Goal: Information Seeking & Learning: Learn about a topic

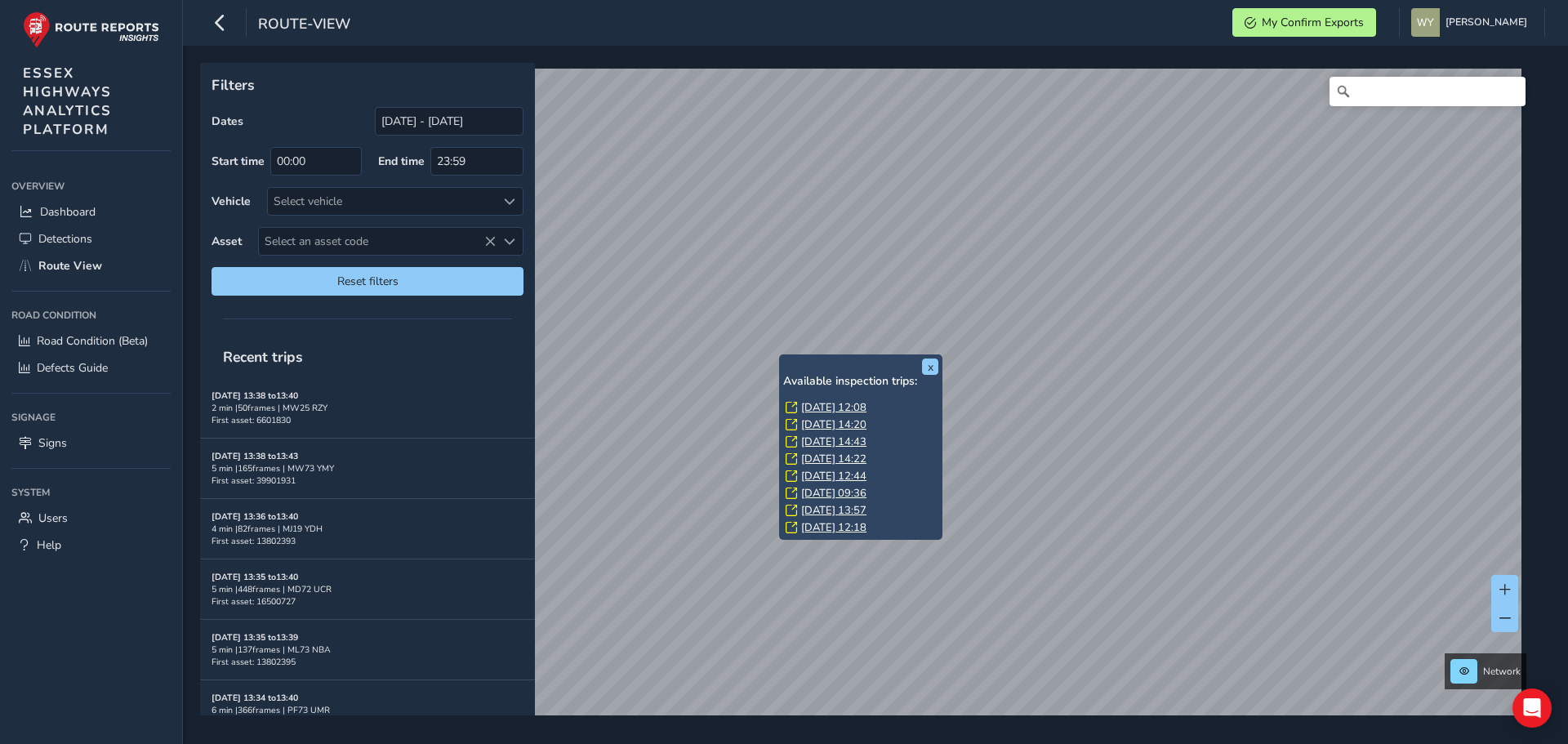
click at [814, 403] on link "[DATE] 12:08" at bounding box center [833, 407] width 65 height 14
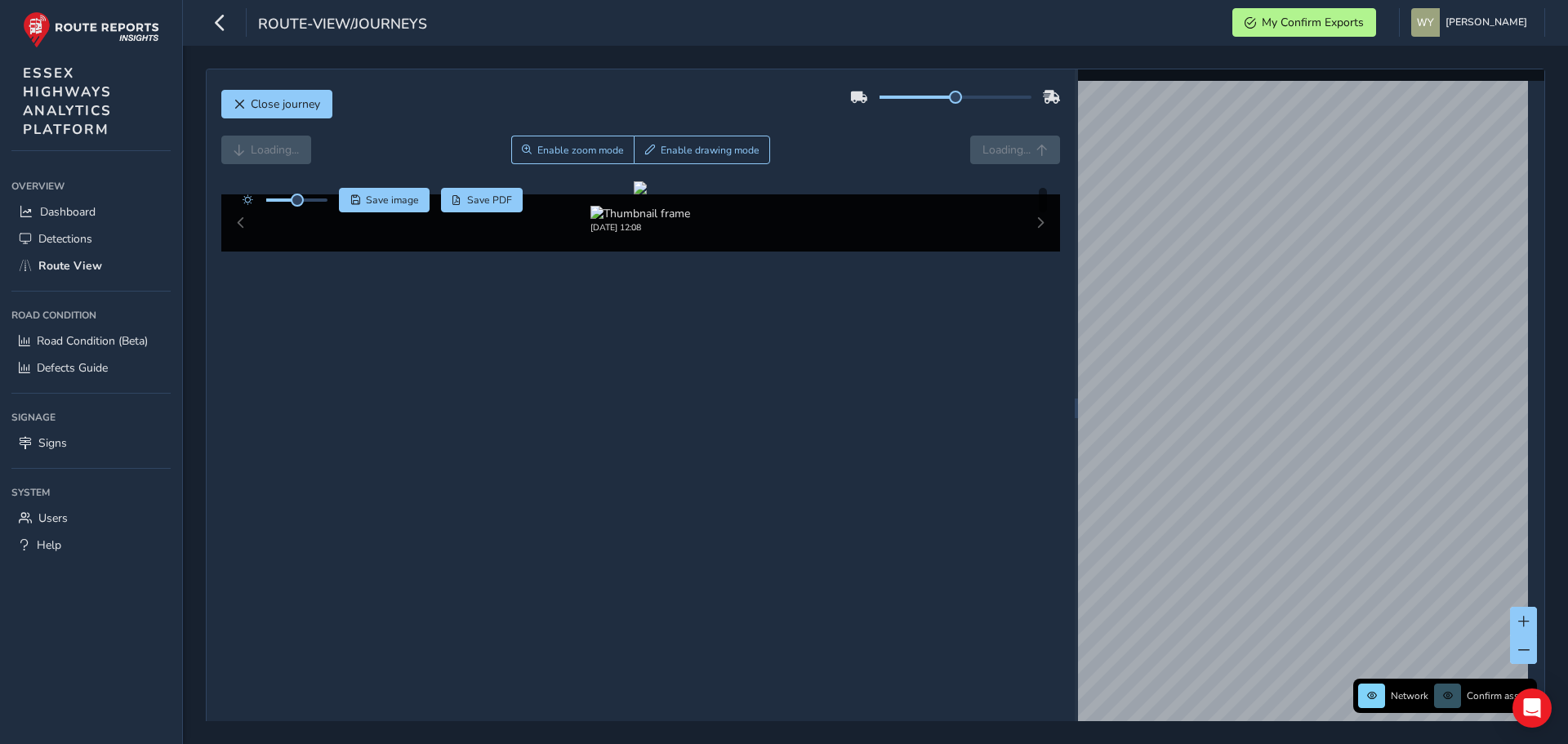
click at [383, 152] on div "Loading... Enable zoom mode Enable drawing mode Loading..." at bounding box center [640, 150] width 839 height 29
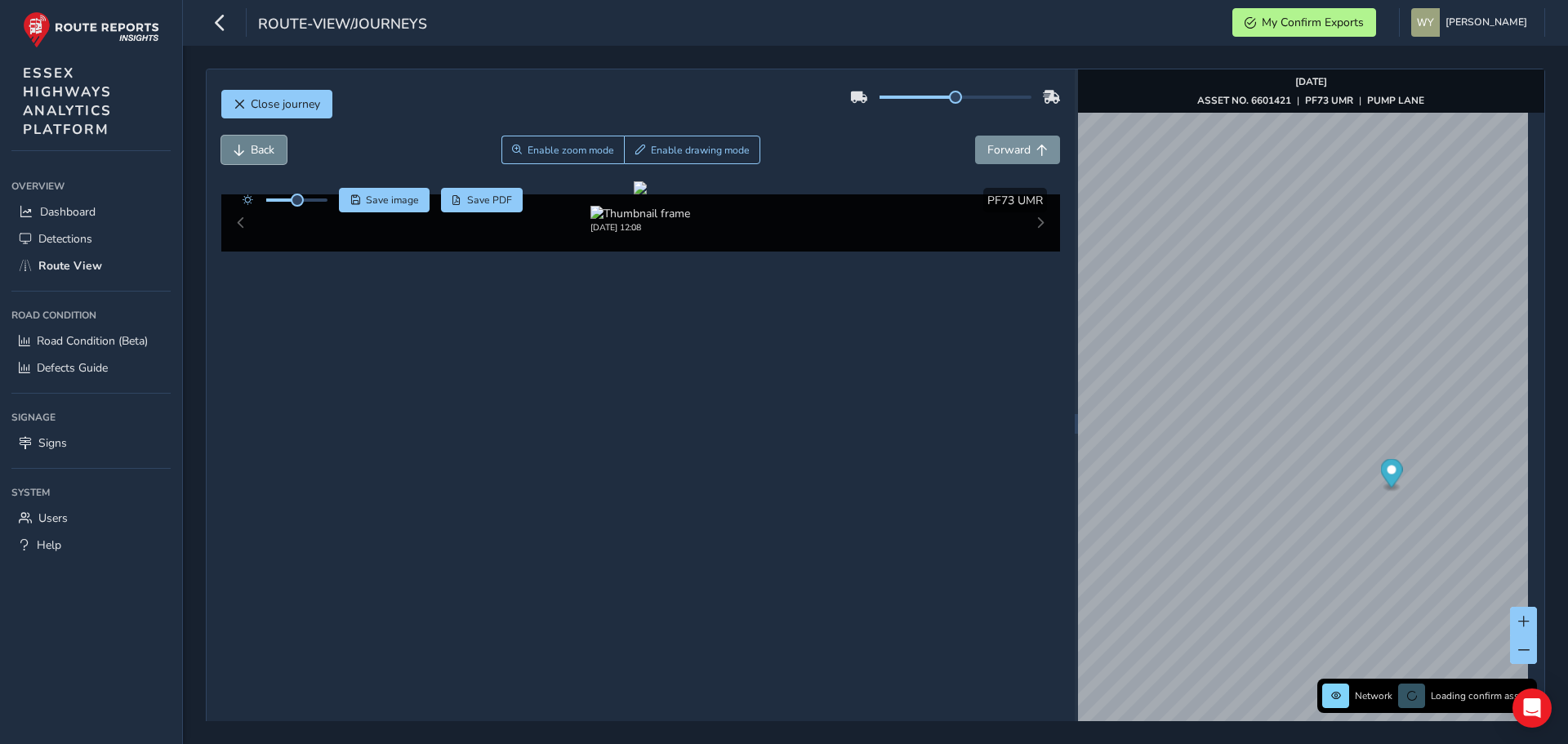
click at [275, 152] on span "Back" at bounding box center [263, 150] width 24 height 15
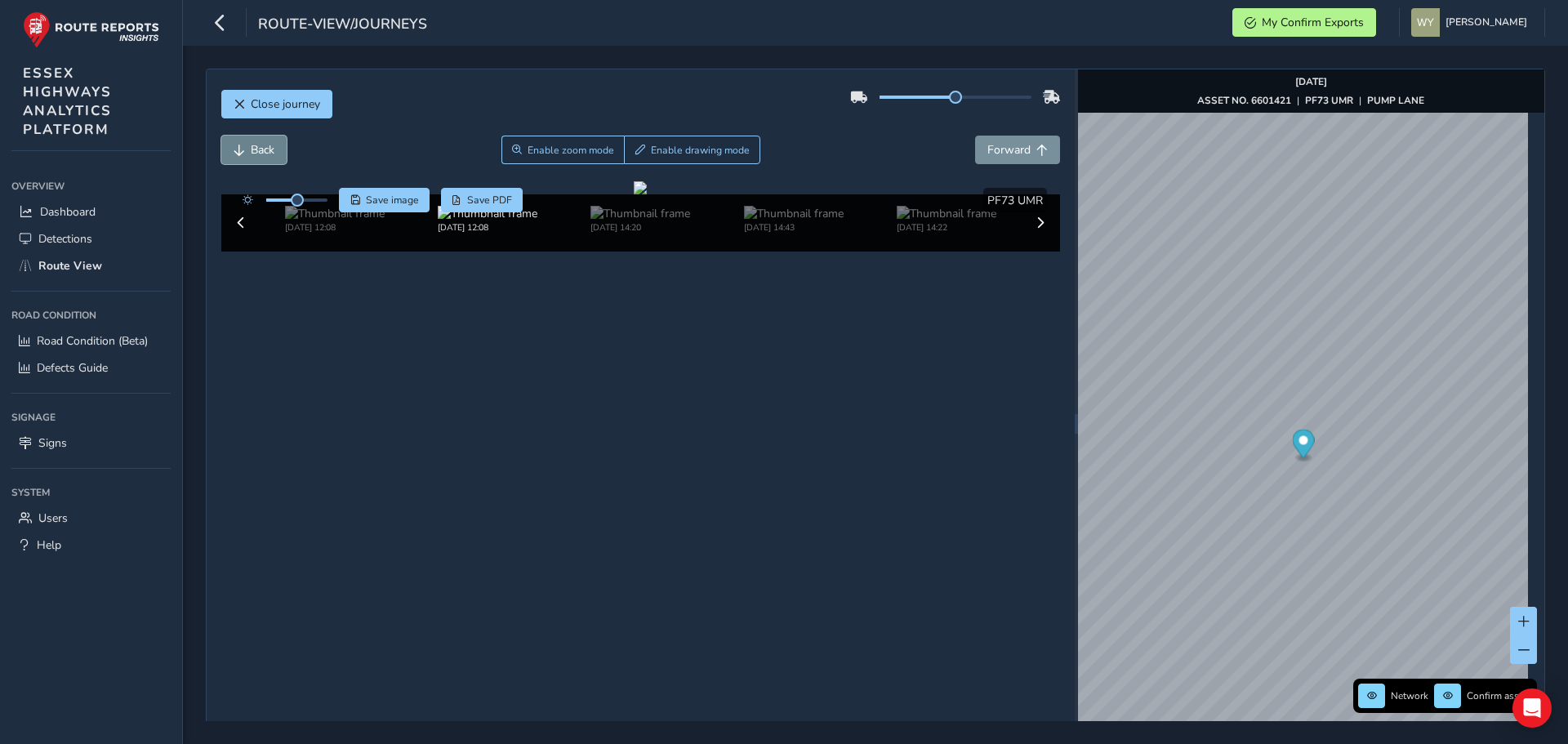
click at [275, 152] on span "Back" at bounding box center [263, 150] width 24 height 15
click at [1003, 155] on span "Forward" at bounding box center [1008, 150] width 43 height 15
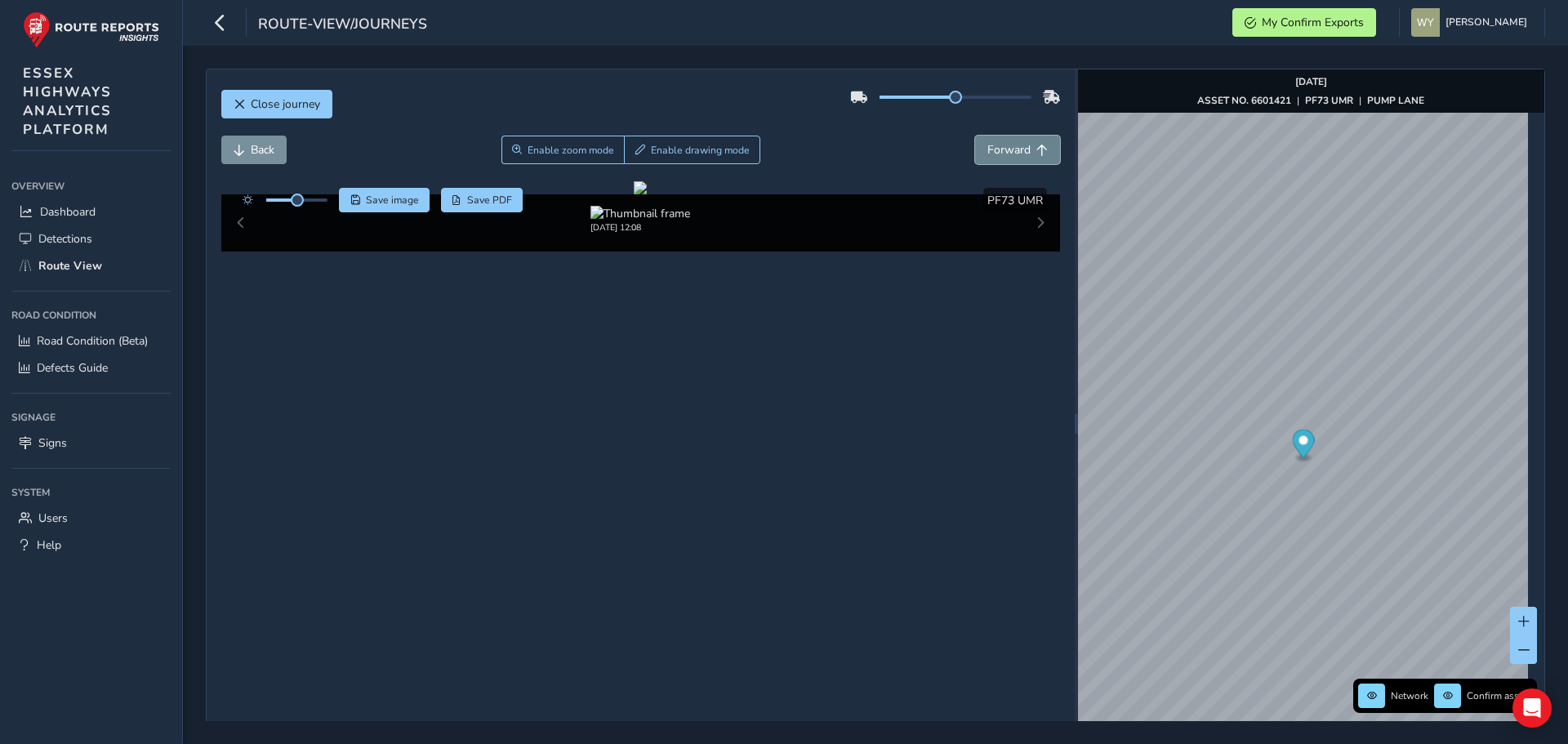
click at [1003, 155] on span "Forward" at bounding box center [1008, 150] width 43 height 15
click at [1003, 154] on span "Forward" at bounding box center [1008, 150] width 43 height 15
